Goal: Task Accomplishment & Management: Use online tool/utility

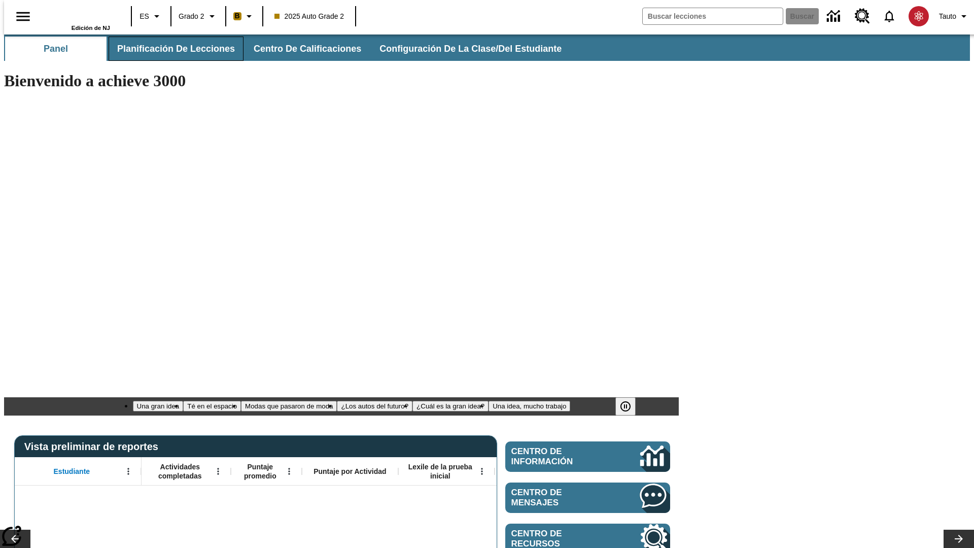
click at [170, 49] on span "Planificación de lecciones" at bounding box center [176, 49] width 118 height 12
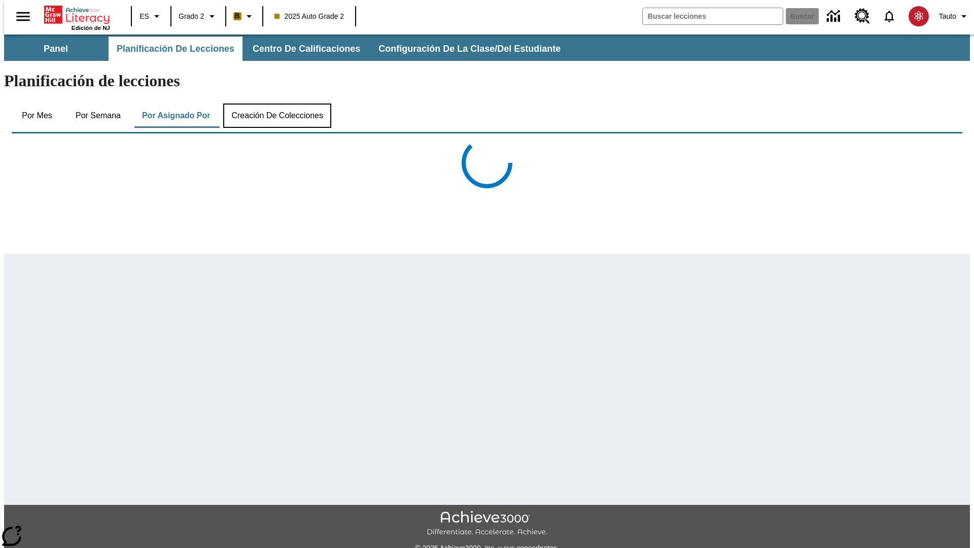
click at [275, 103] on button "Creación de colecciones" at bounding box center [277, 115] width 108 height 24
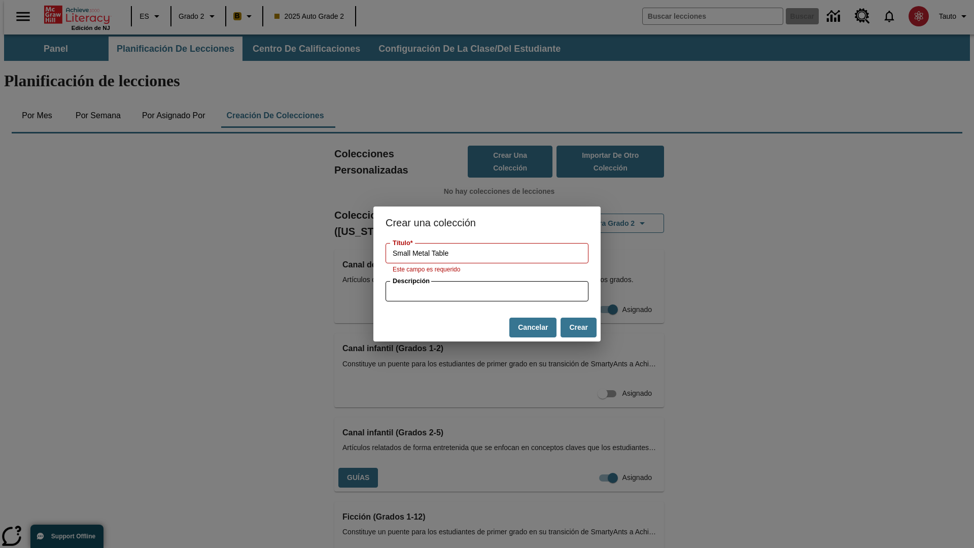
type input "Small Metal Table"
type input "some collection description"
click at [578, 322] on button "Crear" at bounding box center [578, 328] width 36 height 20
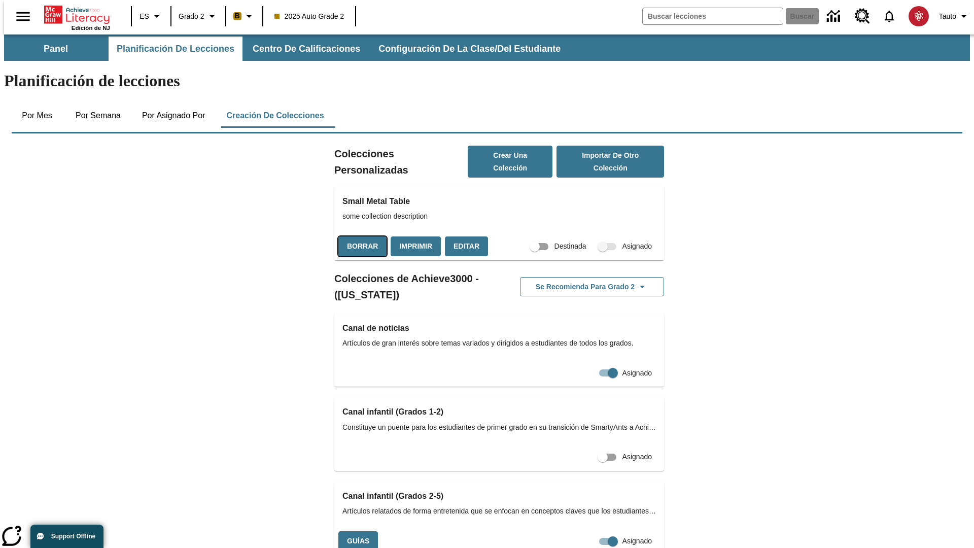
click at [361, 236] on button "Borrar" at bounding box center [362, 246] width 48 height 20
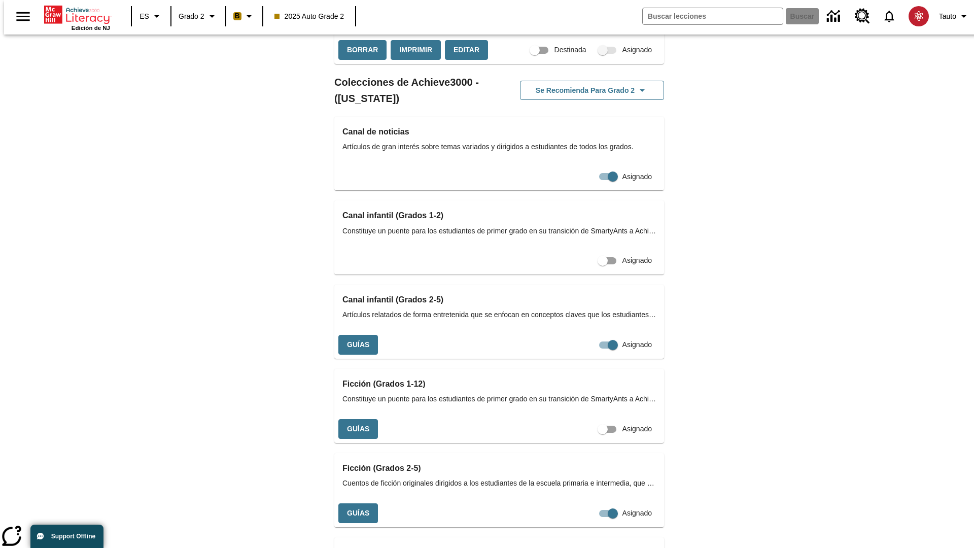
click at [413, 60] on button "Imprimir" at bounding box center [416, 50] width 50 height 20
